Goal: Task Accomplishment & Management: Use online tool/utility

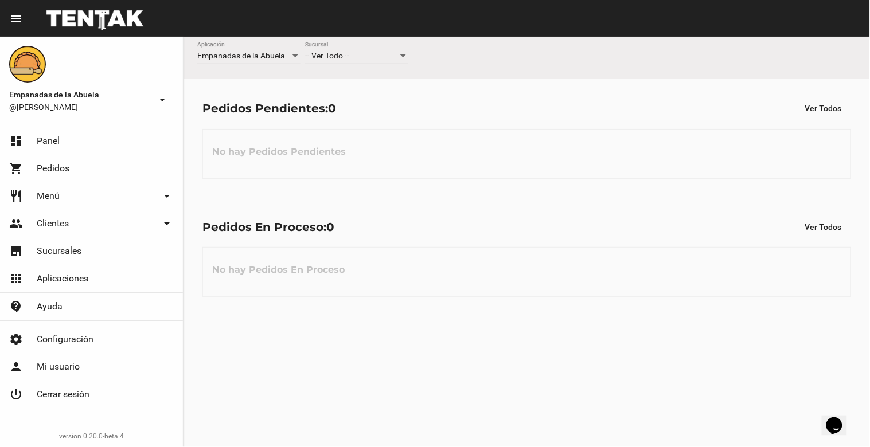
click at [404, 54] on div at bounding box center [403, 56] width 10 height 9
drag, startPoint x: 390, startPoint y: 101, endPoint x: 409, endPoint y: 92, distance: 21.0
click at [390, 101] on span "Lomas de Zamora" at bounding box center [356, 104] width 103 height 24
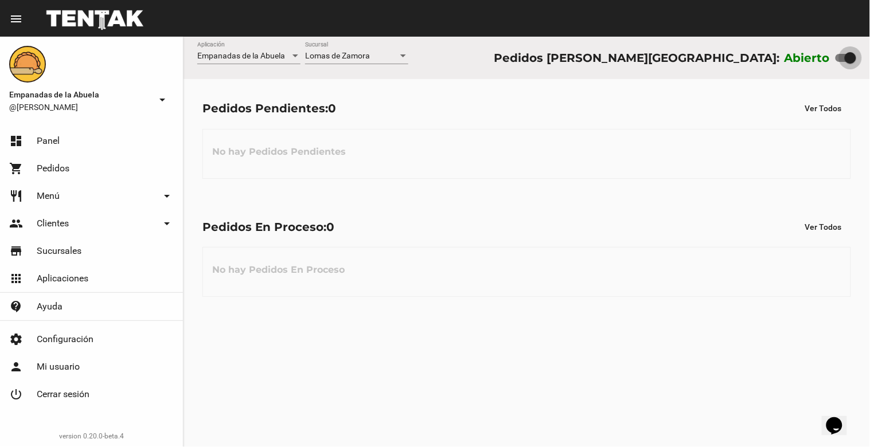
drag, startPoint x: 852, startPoint y: 56, endPoint x: 814, endPoint y: 68, distance: 39.5
click at [814, 68] on div "Empanadas de la Abuela Aplicación [PERSON_NAME] [GEOGRAPHIC_DATA] Pedidos [PERS…" at bounding box center [526, 58] width 686 height 42
drag, startPoint x: 837, startPoint y: 56, endPoint x: 869, endPoint y: 37, distance: 37.1
click at [869, 37] on div "Empanadas de la Abuela Aplicación [PERSON_NAME] [GEOGRAPHIC_DATA] Pedidos [PERS…" at bounding box center [526, 58] width 686 height 42
checkbox input "true"
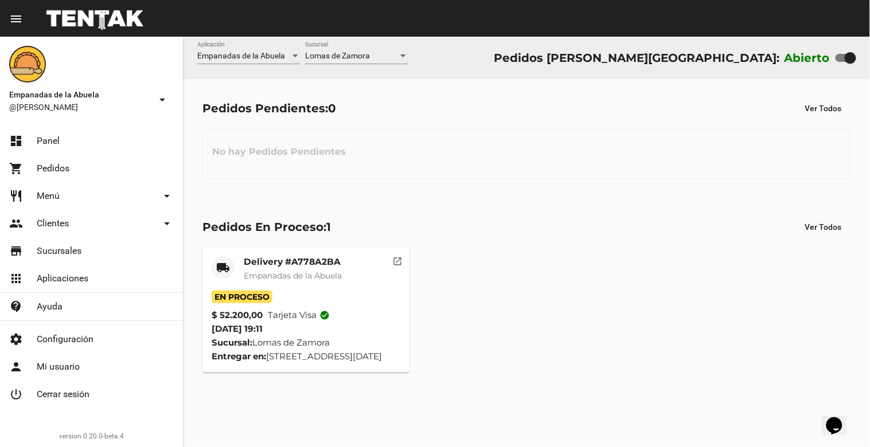
click at [401, 261] on mat-icon "open_in_new" at bounding box center [398, 259] width 10 height 10
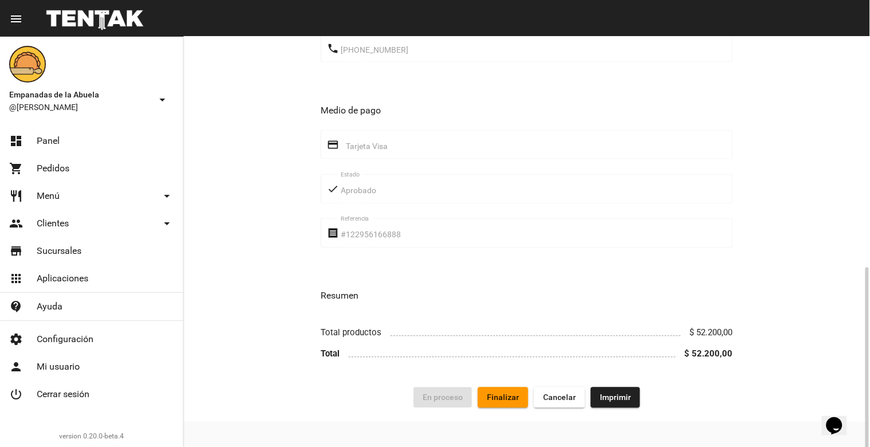
scroll to position [512, 0]
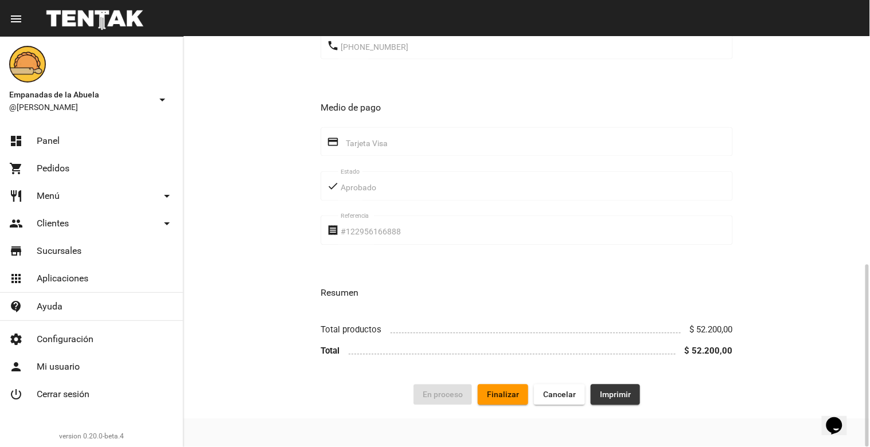
click at [608, 393] on span "Imprimir" at bounding box center [615, 394] width 31 height 9
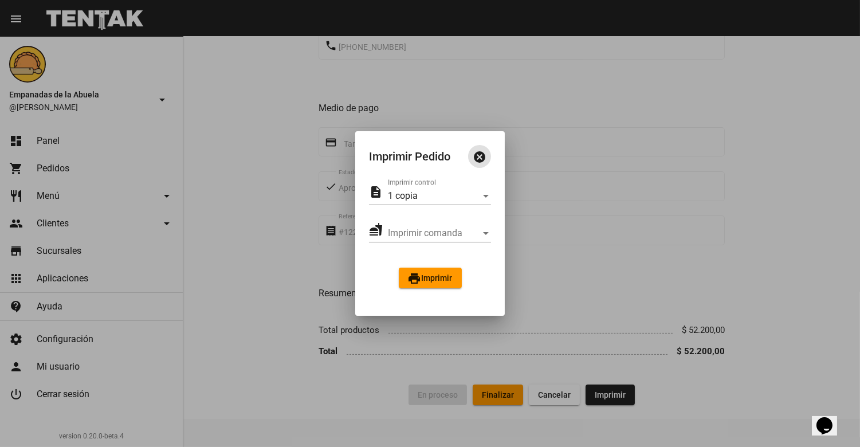
click at [430, 277] on span "print Imprimir" at bounding box center [430, 277] width 45 height 9
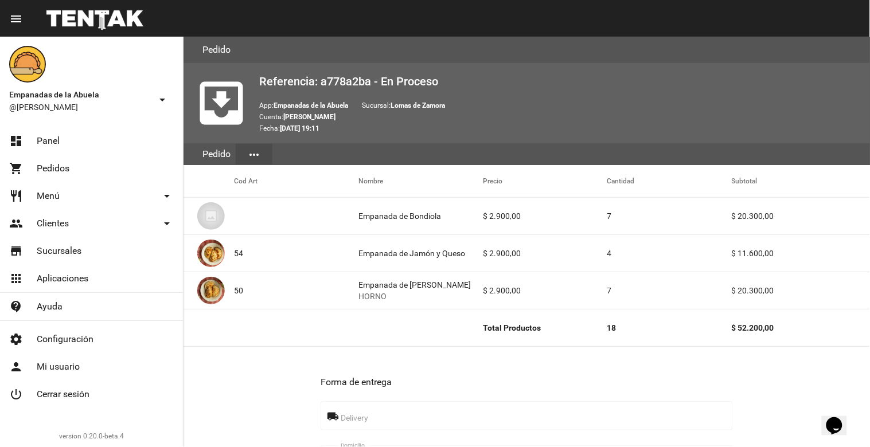
click at [71, 170] on link "shopping_cart Pedidos" at bounding box center [91, 169] width 183 height 28
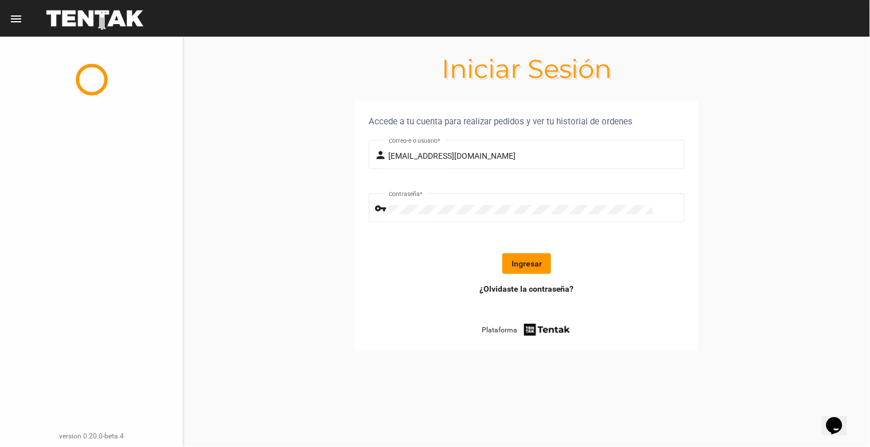
click at [81, 142] on div "version 0.20.0-beta.4" at bounding box center [91, 285] width 183 height 324
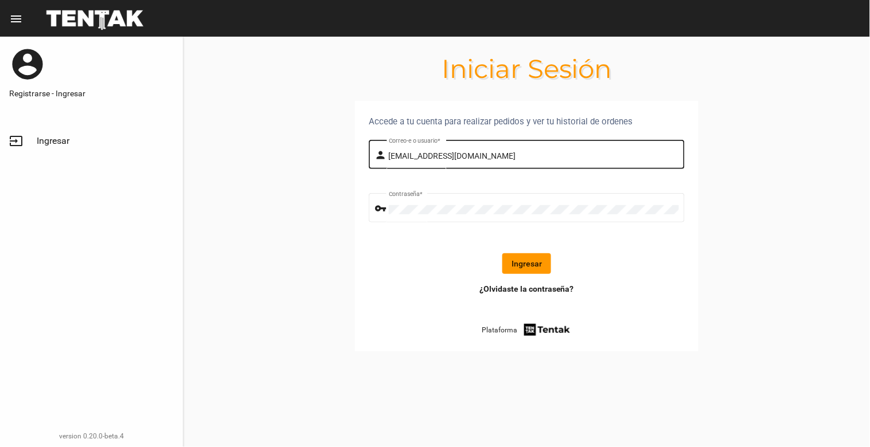
click at [563, 149] on div "[EMAIL_ADDRESS][DOMAIN_NAME] Correo-e o usuario *" at bounding box center [534, 154] width 290 height 32
click at [545, 265] on button "Ingresar" at bounding box center [526, 263] width 49 height 21
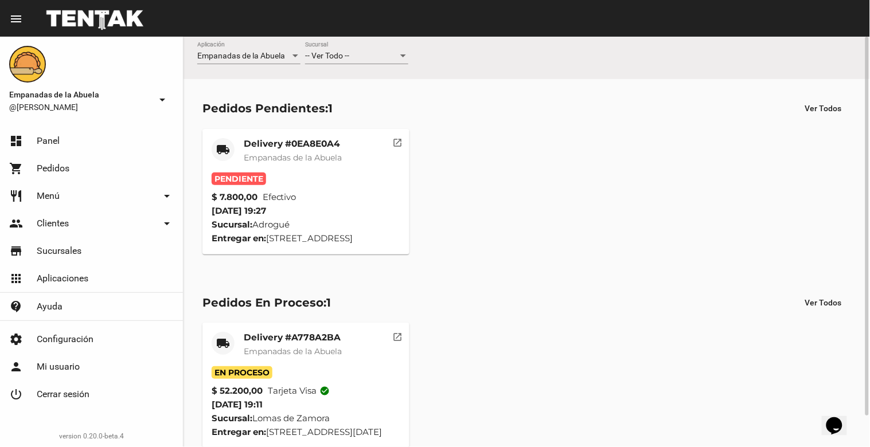
click at [402, 56] on div at bounding box center [403, 55] width 6 height 3
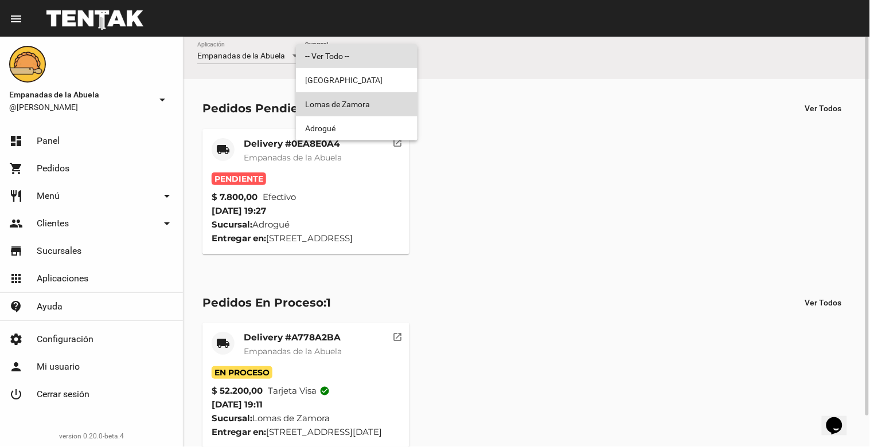
click at [379, 101] on span "Lomas de Zamora" at bounding box center [356, 104] width 103 height 24
